Goal: Task Accomplishment & Management: Use online tool/utility

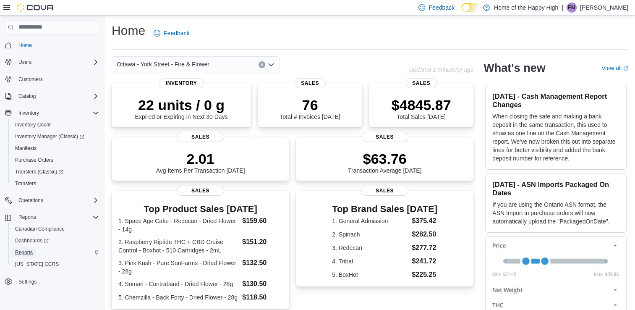
click at [29, 248] on span "Reports" at bounding box center [24, 252] width 18 height 10
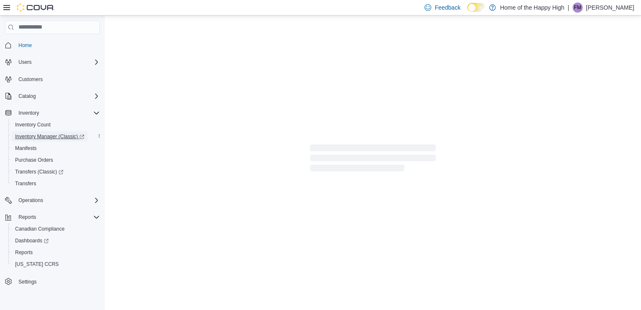
click at [69, 136] on span "Inventory Manager (Classic)" at bounding box center [49, 136] width 69 height 7
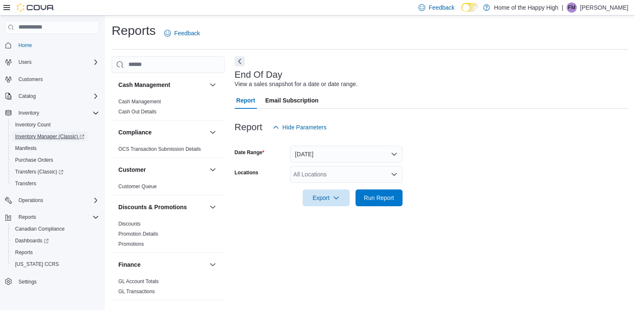
scroll to position [2, 0]
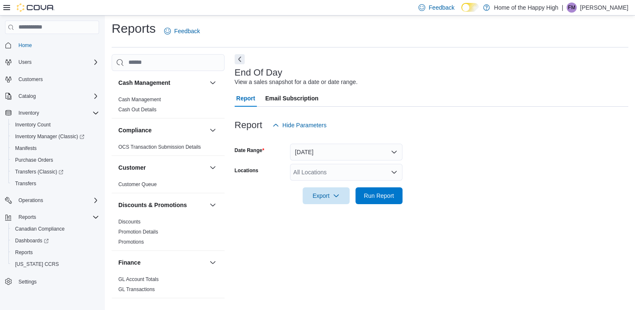
click at [329, 173] on div "All Locations" at bounding box center [346, 172] width 112 height 17
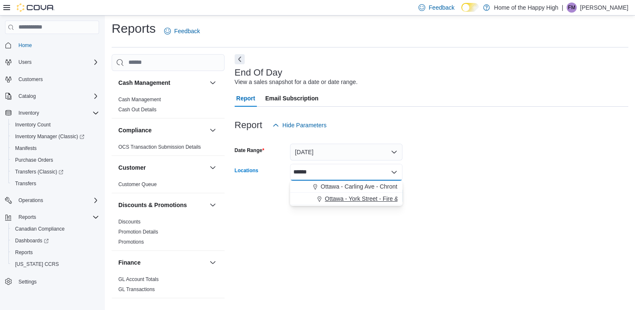
type input "******"
click at [356, 198] on span "Ottawa - York Street - Fire & Flower" at bounding box center [371, 198] width 93 height 8
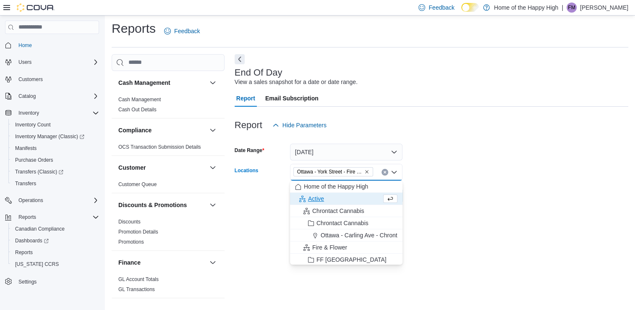
click at [455, 201] on form "Date Range Today Locations Ottawa - York Street - Fire & Flower Combo box. Sele…" at bounding box center [432, 168] width 394 height 71
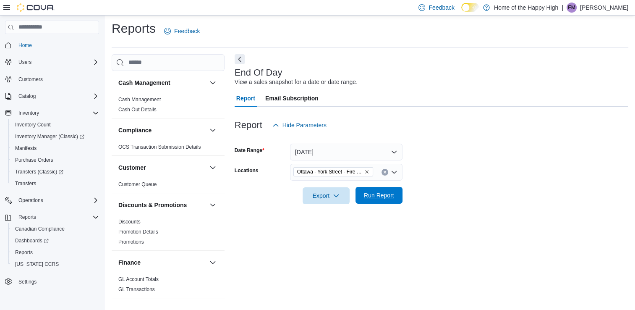
click at [385, 191] on span "Run Report" at bounding box center [379, 195] width 30 height 8
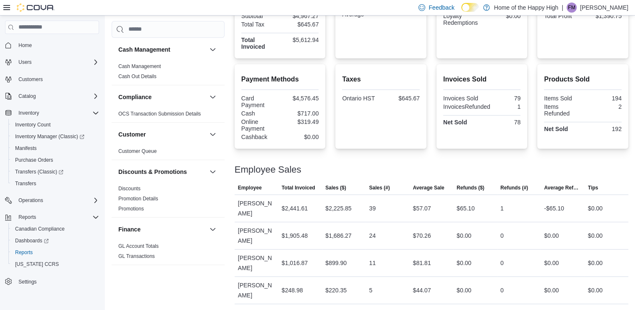
scroll to position [243, 0]
